Goal: Information Seeking & Learning: Learn about a topic

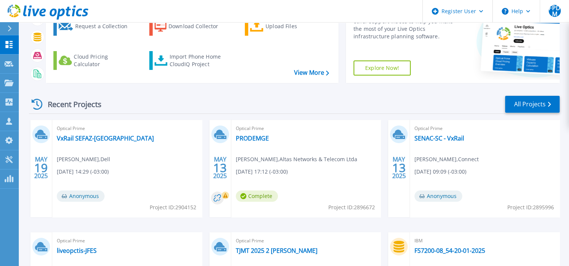
scroll to position [75, 0]
click at [255, 138] on link "PRODEMGE" at bounding box center [252, 138] width 33 height 8
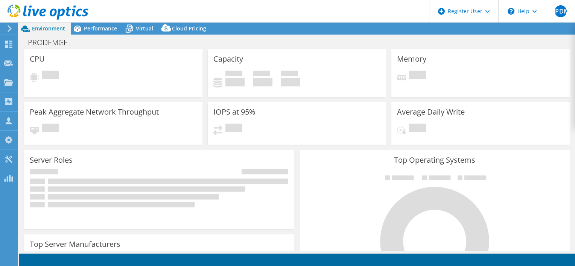
select select "USD"
select select "SouthAmerica"
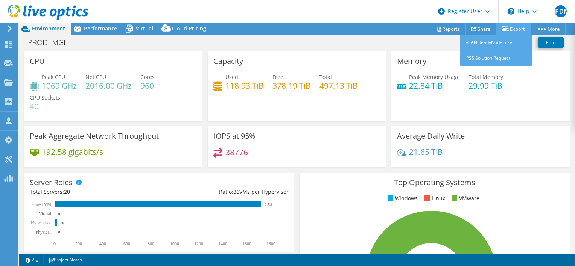
click at [503, 27] on icon at bounding box center [506, 29] width 8 height 6
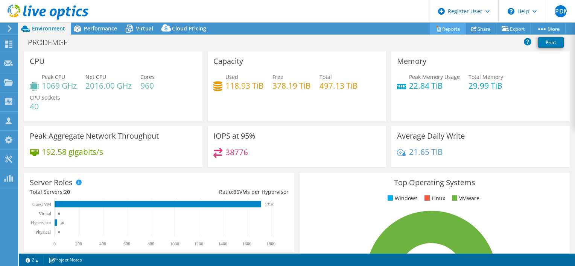
click at [436, 29] on icon at bounding box center [439, 29] width 6 height 6
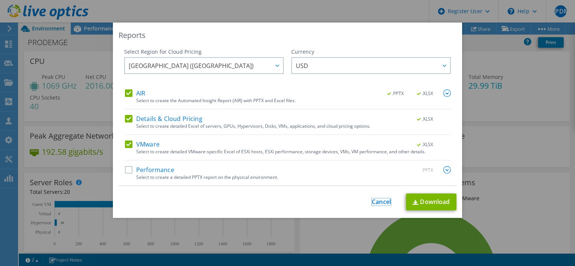
click at [384, 202] on link "Cancel" at bounding box center [381, 202] width 19 height 7
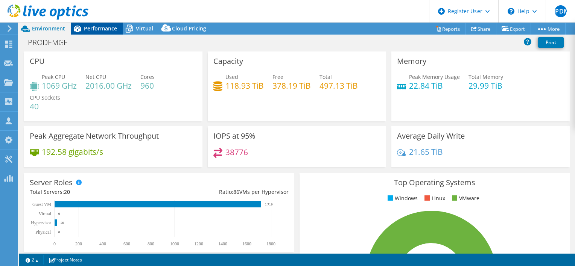
click at [106, 26] on span "Performance" at bounding box center [100, 28] width 33 height 7
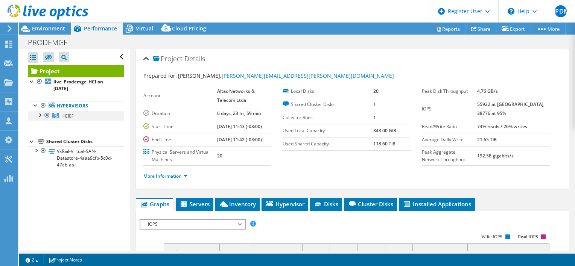
click at [40, 113] on div at bounding box center [40, 115] width 8 height 8
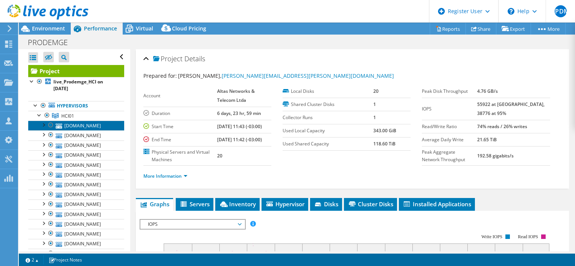
click at [87, 124] on link "[DOMAIN_NAME]" at bounding box center [76, 126] width 96 height 10
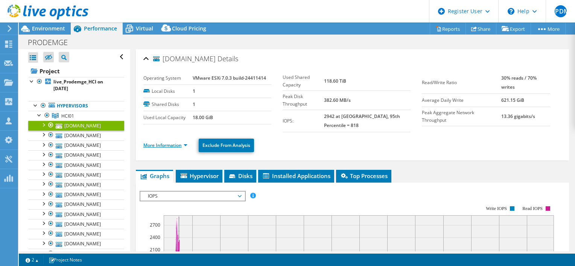
click at [177, 142] on link "More Information" at bounding box center [165, 145] width 44 height 6
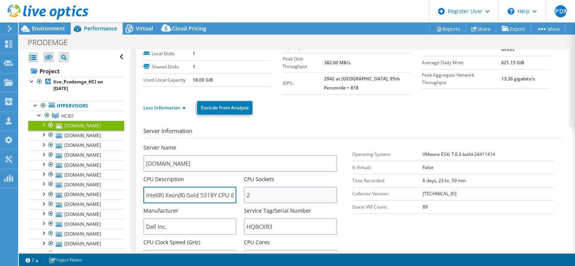
scroll to position [0, 51]
drag, startPoint x: 208, startPoint y: 186, endPoint x: 249, endPoint y: 183, distance: 41.1
click at [249, 144] on div "Server Name [DOMAIN_NAME] CPU Description Intel(R) Xeon(R) Gold 5318Y CPU @ 2.1…" at bounding box center [244, 144] width 202 height 0
click at [479, 95] on div "Less Information Exclude From Analysis" at bounding box center [352, 108] width 418 height 26
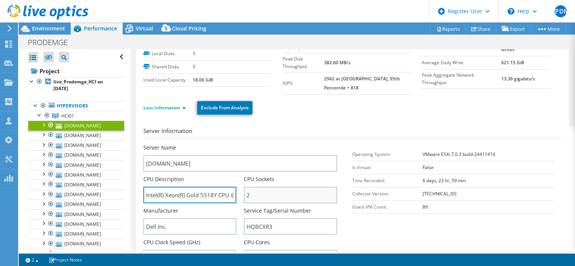
scroll to position [0, 51]
drag, startPoint x: 261, startPoint y: 188, endPoint x: 277, endPoint y: 188, distance: 15.8
click at [277, 144] on div "Server Name [DOMAIN_NAME] CPU Description Intel(R) Xeon(R) Gold 5318Y CPU @ 2.1…" at bounding box center [244, 144] width 202 height 0
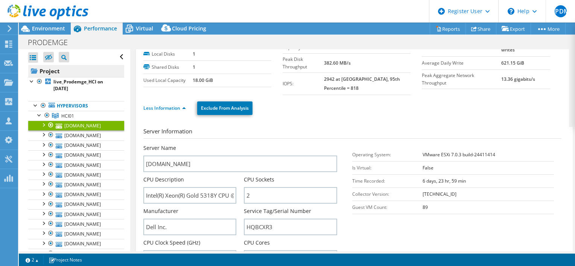
scroll to position [38, 0]
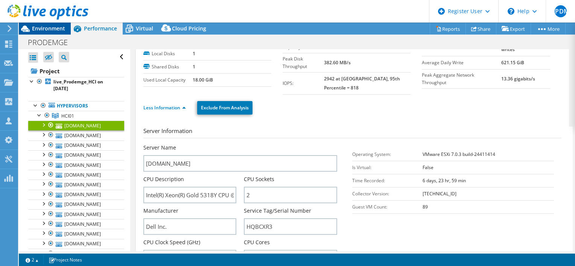
click at [62, 32] on span "Environment" at bounding box center [48, 28] width 33 height 7
